Goal: Task Accomplishment & Management: Manage account settings

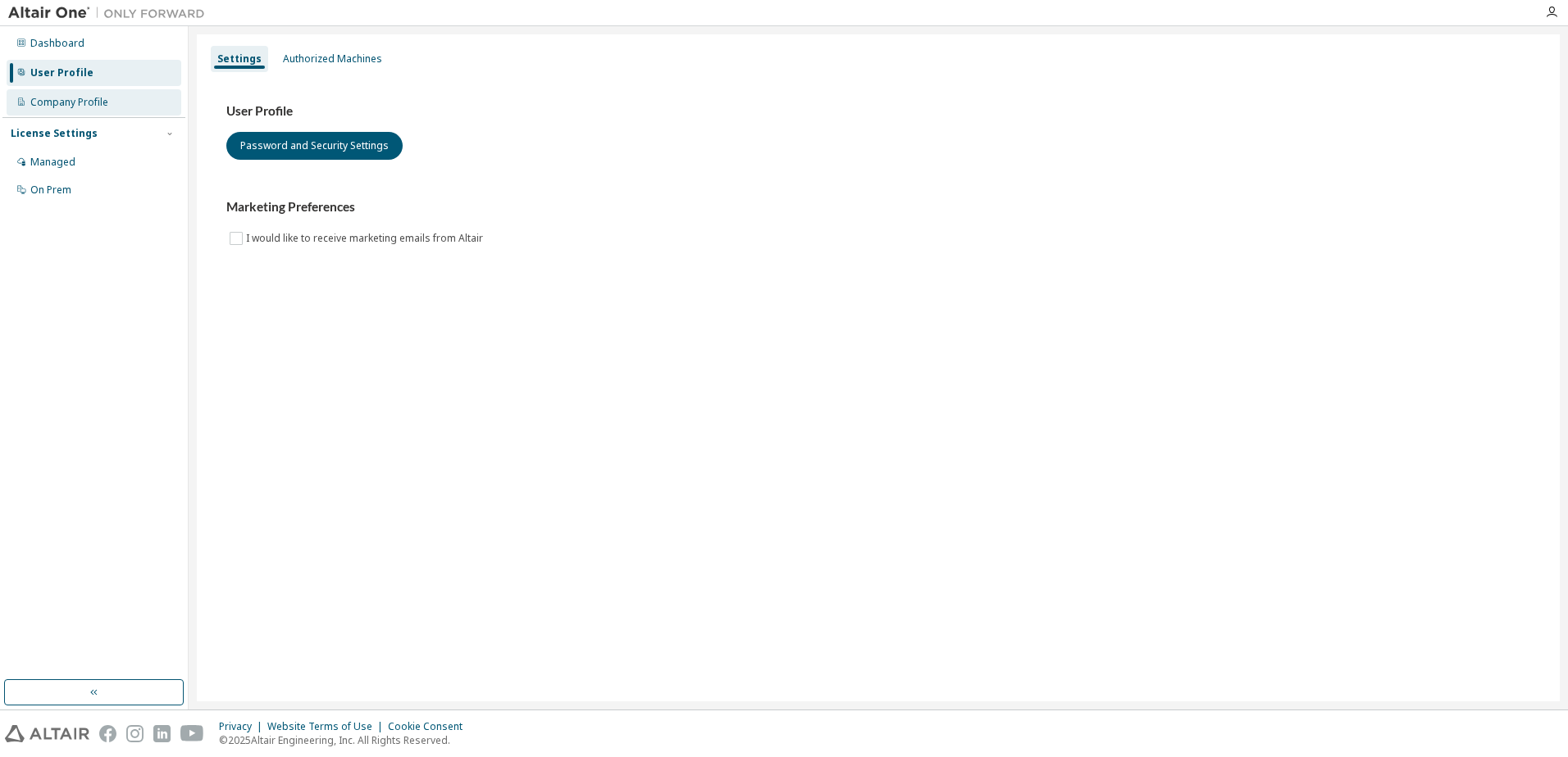
click at [98, 104] on div "Company Profile" at bounding box center [69, 102] width 78 height 13
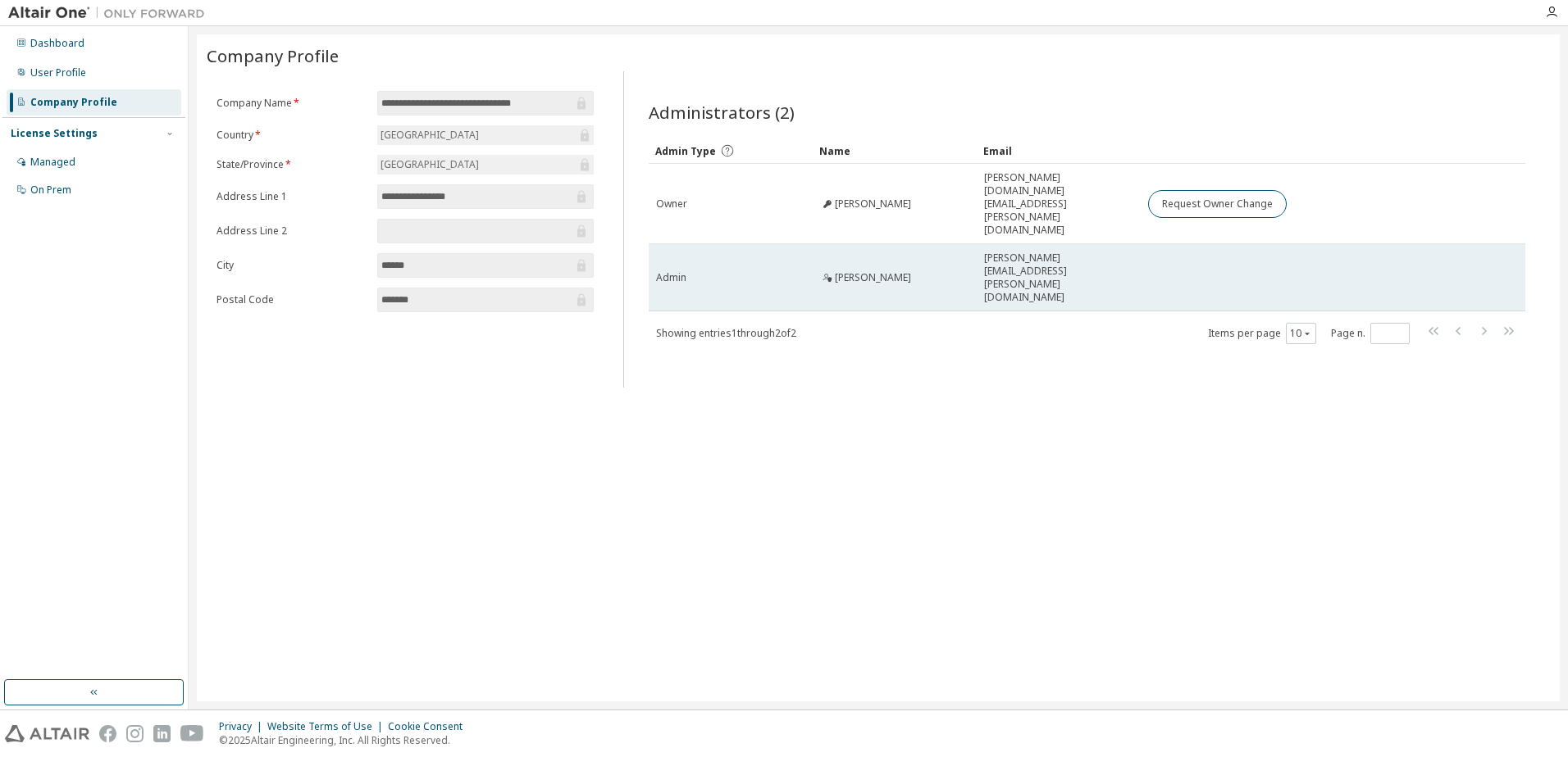
click at [923, 272] on div "Robert Harris" at bounding box center [894, 278] width 149 height 13
